Goal: Check status: Check status

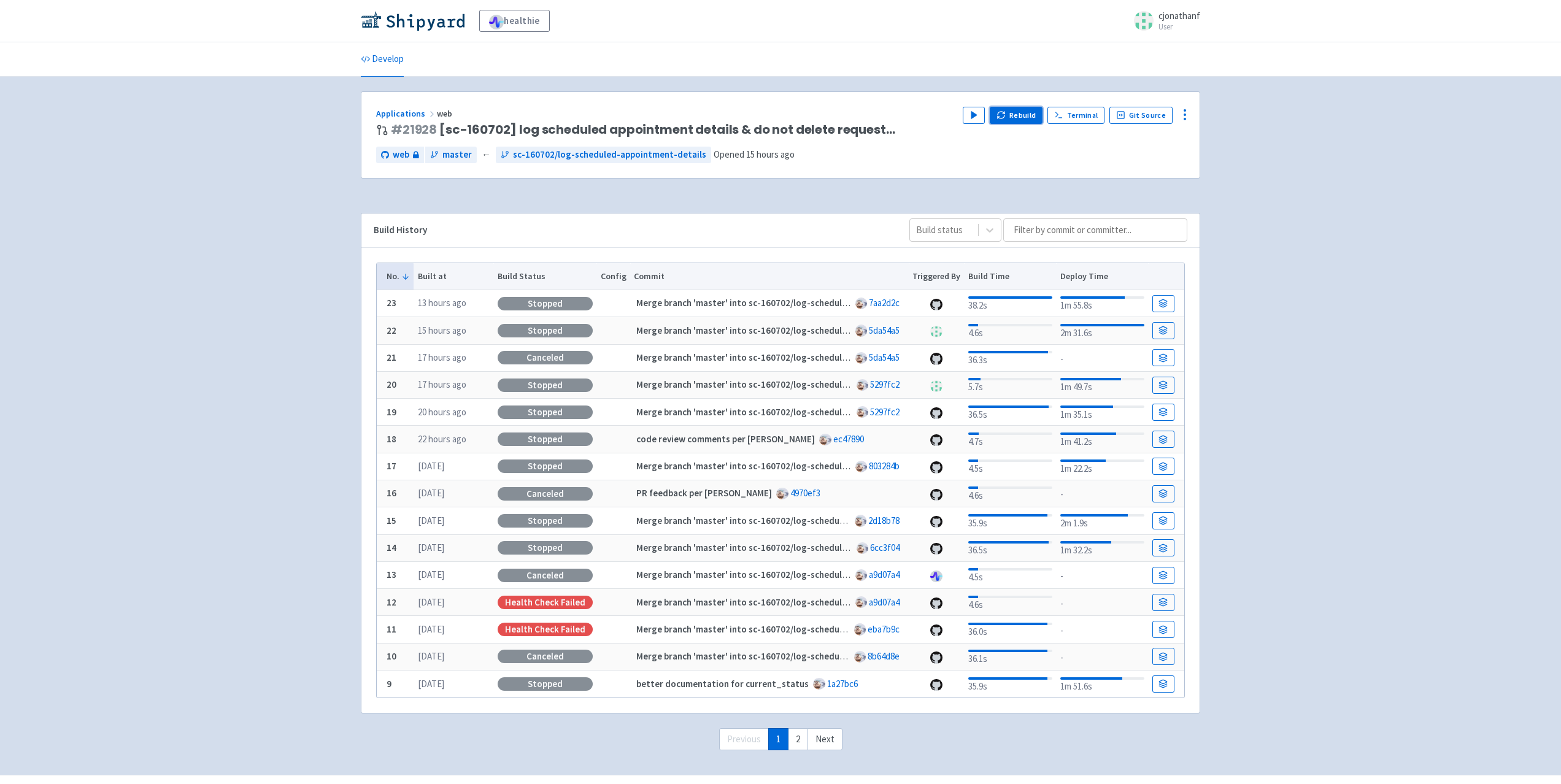
click at [1003, 113] on icon "button" at bounding box center [1001, 114] width 6 height 4
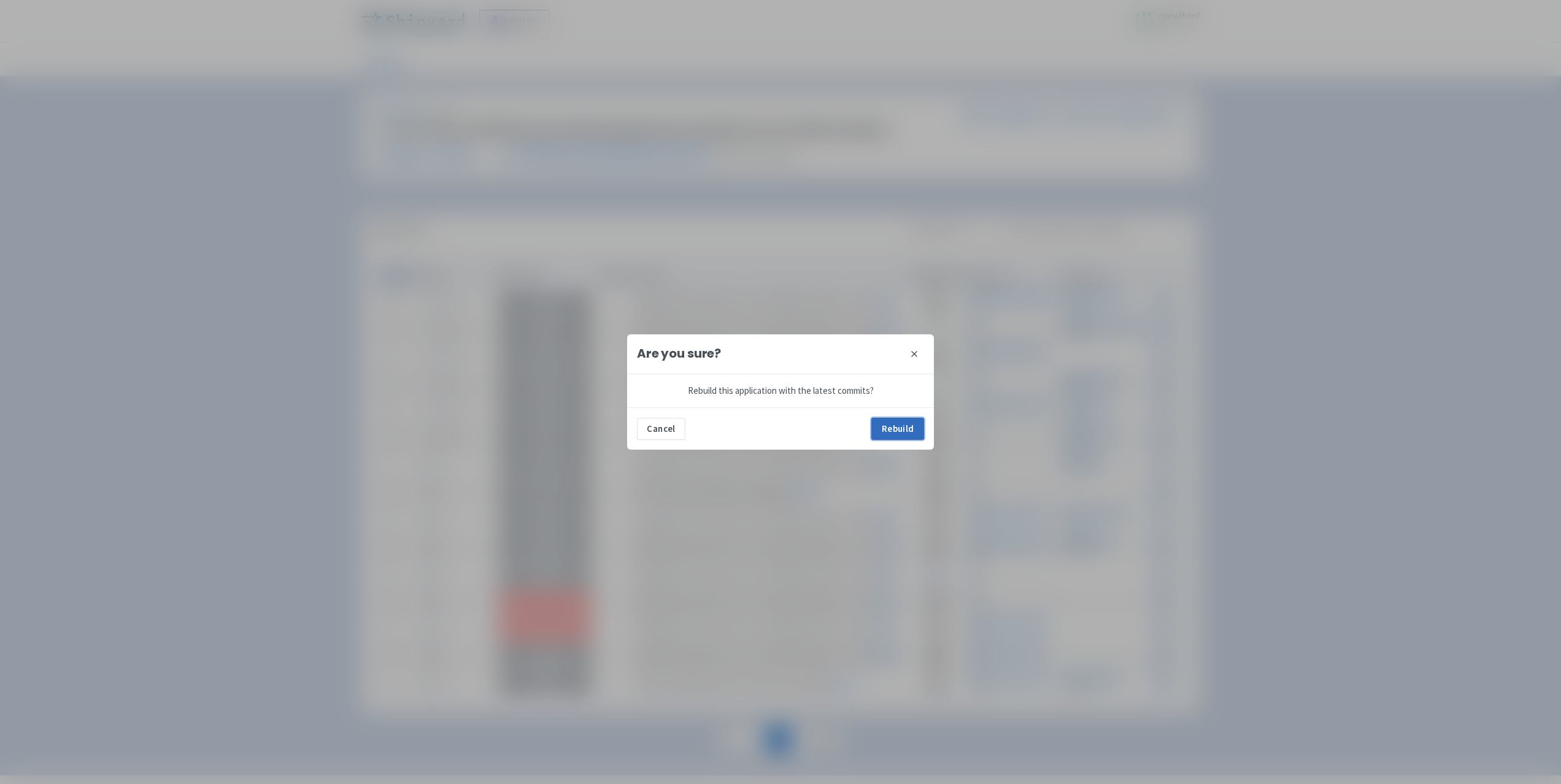
click at [893, 425] on button "Rebuild" at bounding box center [897, 429] width 52 height 22
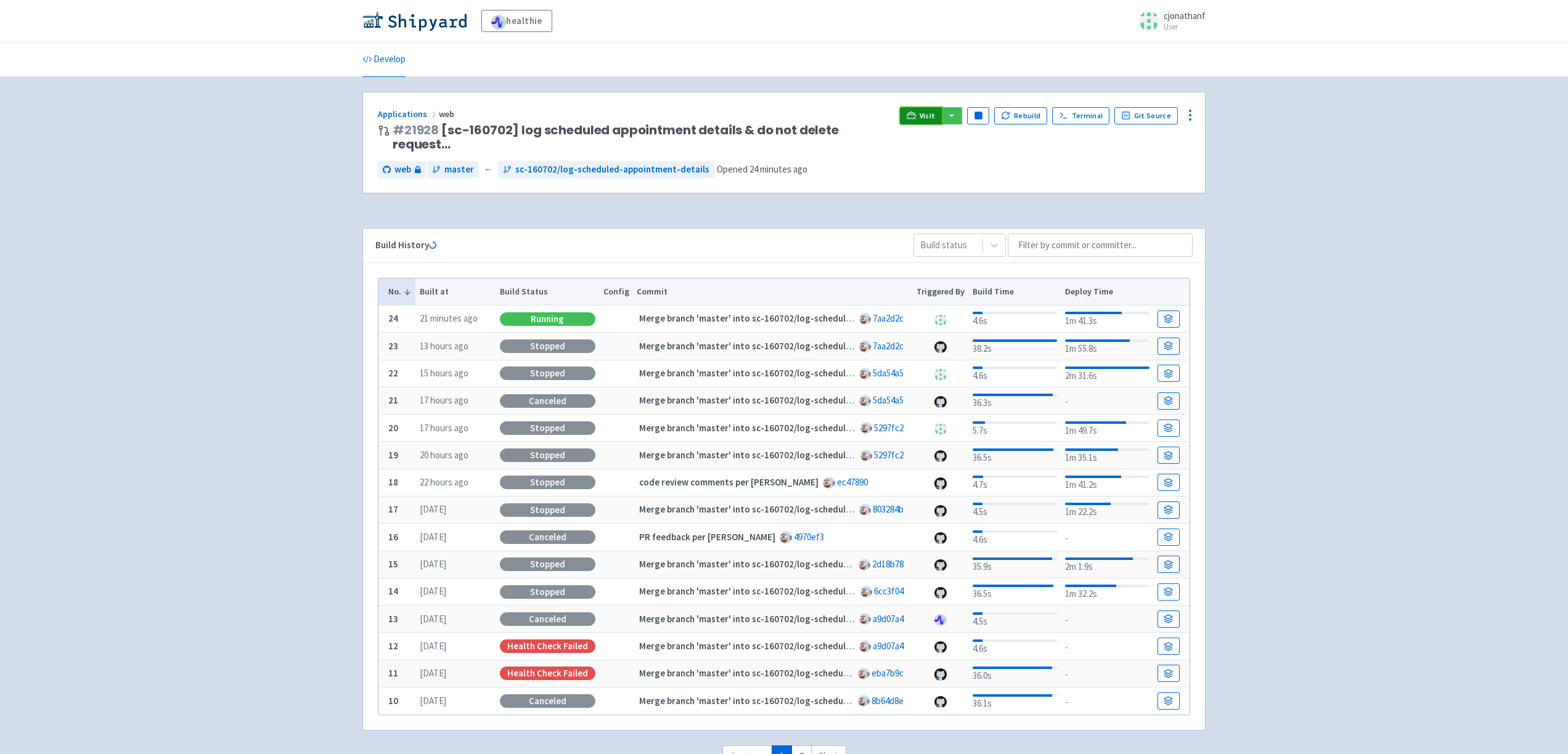
click at [916, 111] on icon at bounding box center [912, 116] width 10 height 10
click at [929, 109] on link "Visit" at bounding box center [921, 116] width 42 height 18
click at [936, 109] on link "Visit" at bounding box center [921, 116] width 42 height 18
click at [934, 115] on span "Visit" at bounding box center [928, 116] width 16 height 10
click at [931, 117] on span "Visit" at bounding box center [928, 116] width 16 height 10
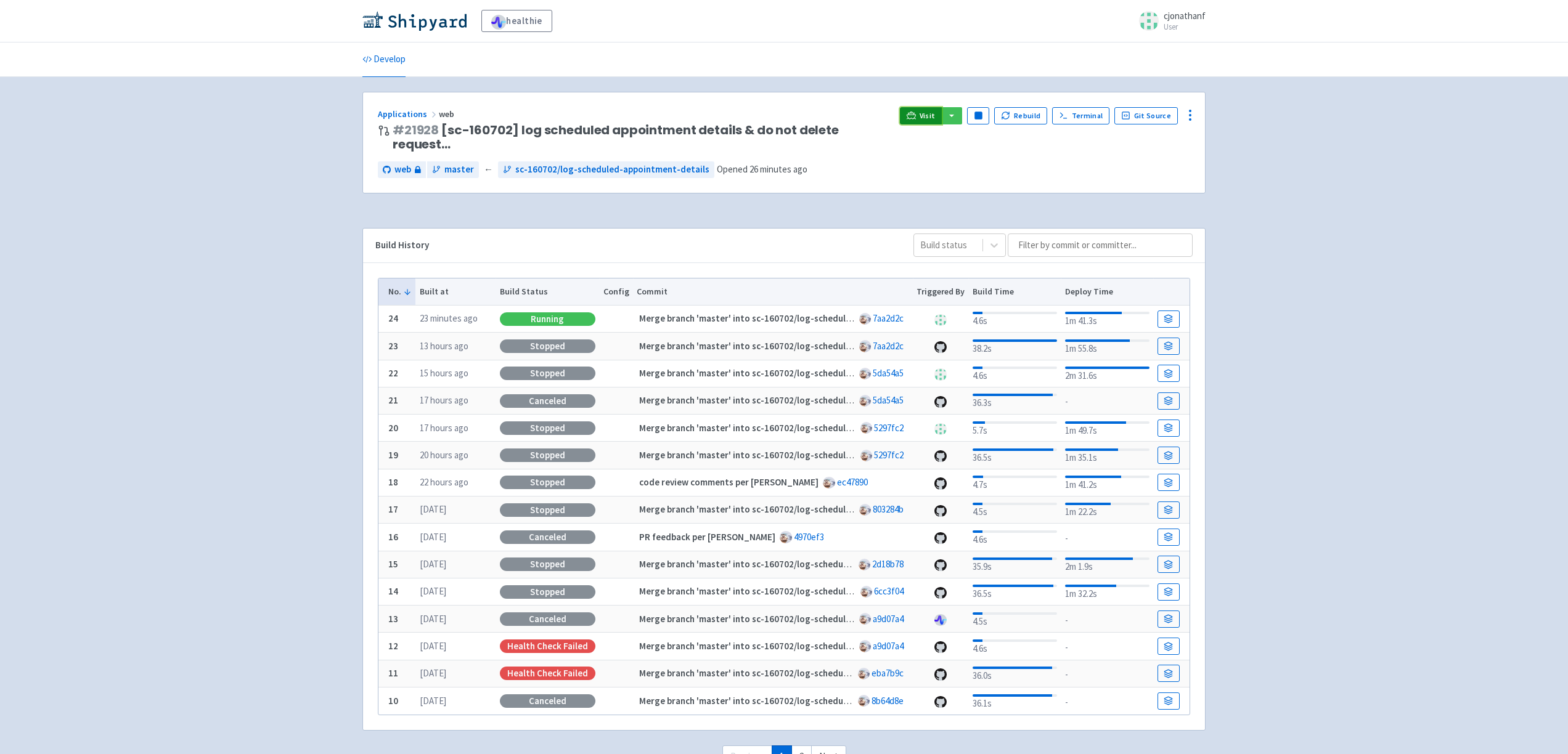
click at [929, 116] on span "Visit" at bounding box center [928, 116] width 16 height 10
click at [929, 117] on span "Visit" at bounding box center [928, 116] width 16 height 10
click at [936, 120] on span "Visit" at bounding box center [932, 116] width 16 height 10
